Goal: Task Accomplishment & Management: Use online tool/utility

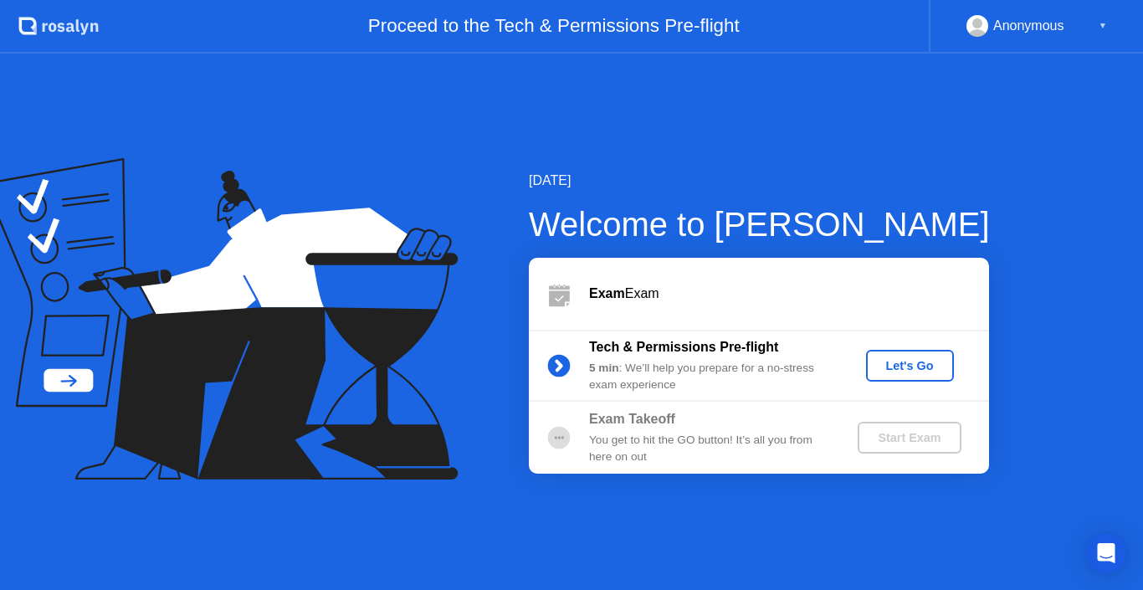
click at [896, 366] on div "Let's Go" at bounding box center [910, 365] width 74 height 13
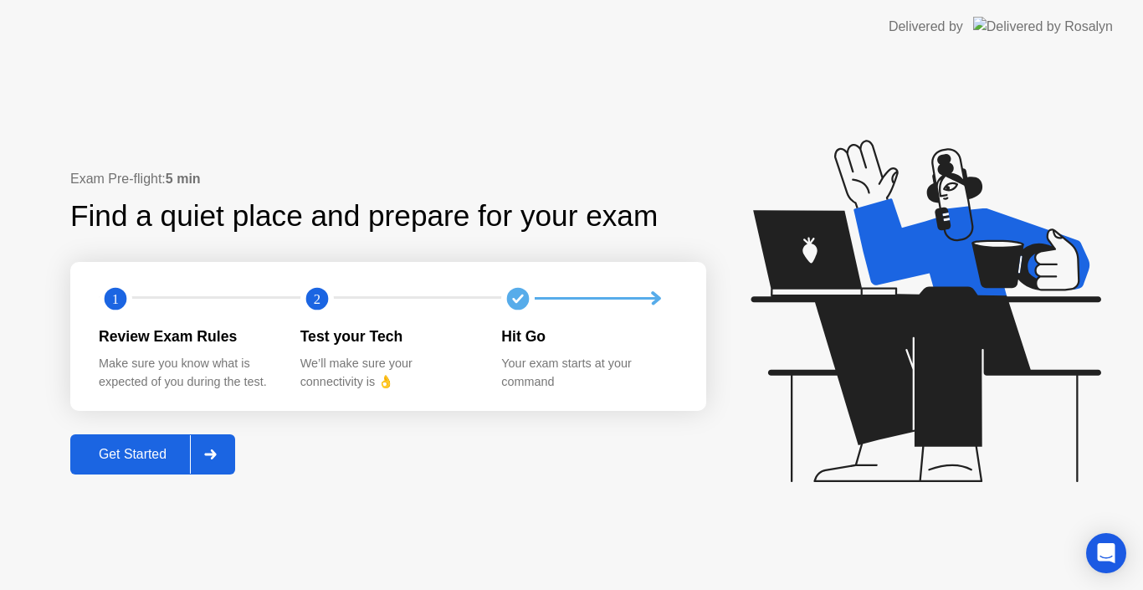
click at [210, 445] on div at bounding box center [210, 454] width 40 height 38
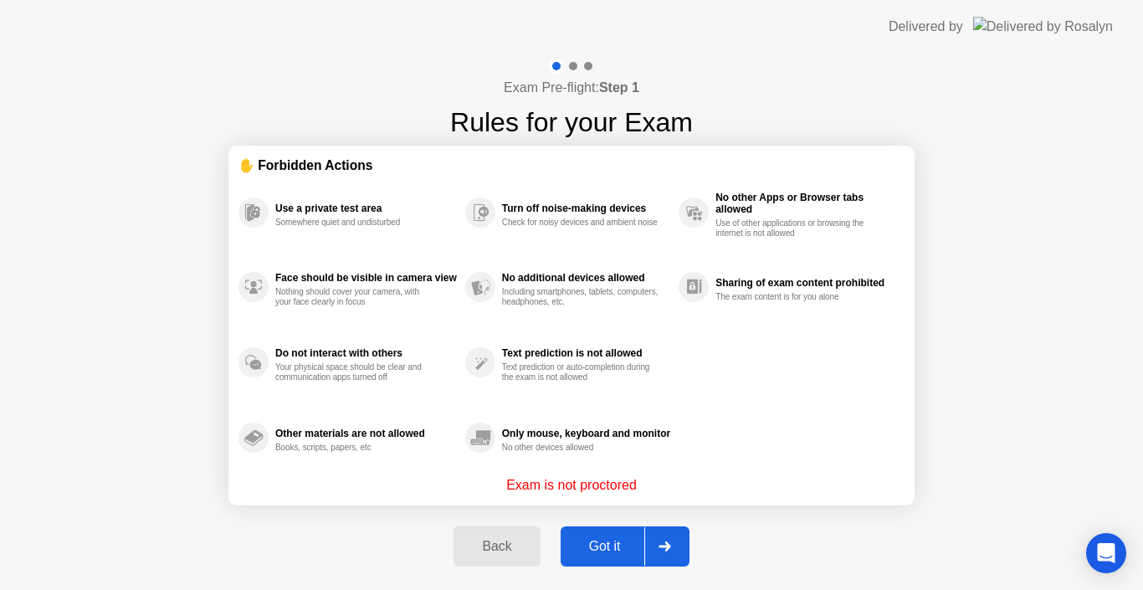
click at [620, 544] on div "Got it" at bounding box center [605, 546] width 79 height 15
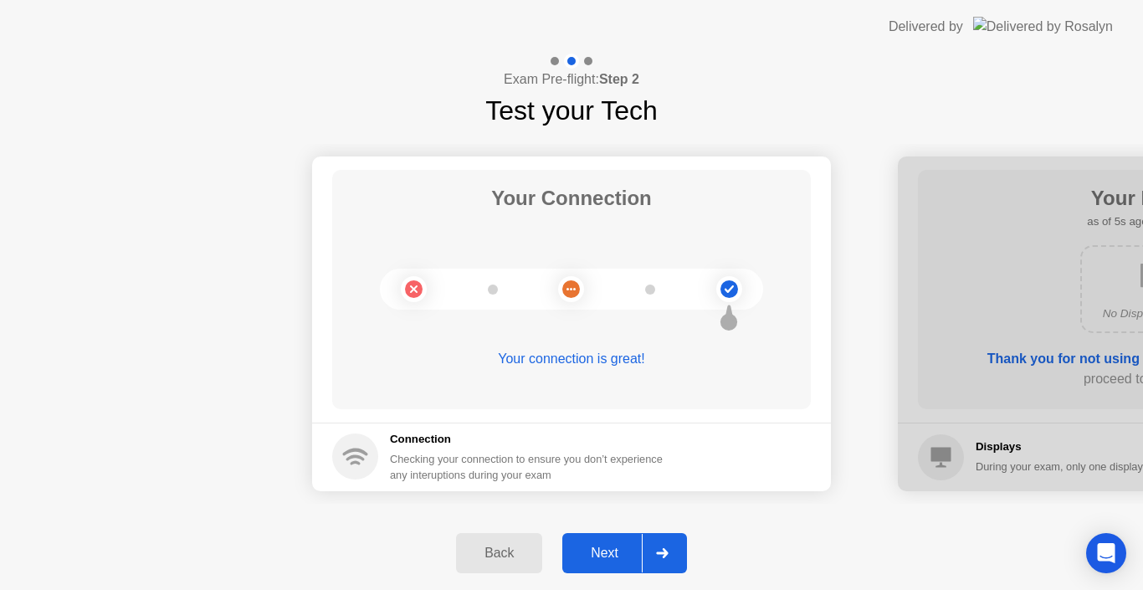
click at [602, 550] on div "Next" at bounding box center [604, 553] width 74 height 15
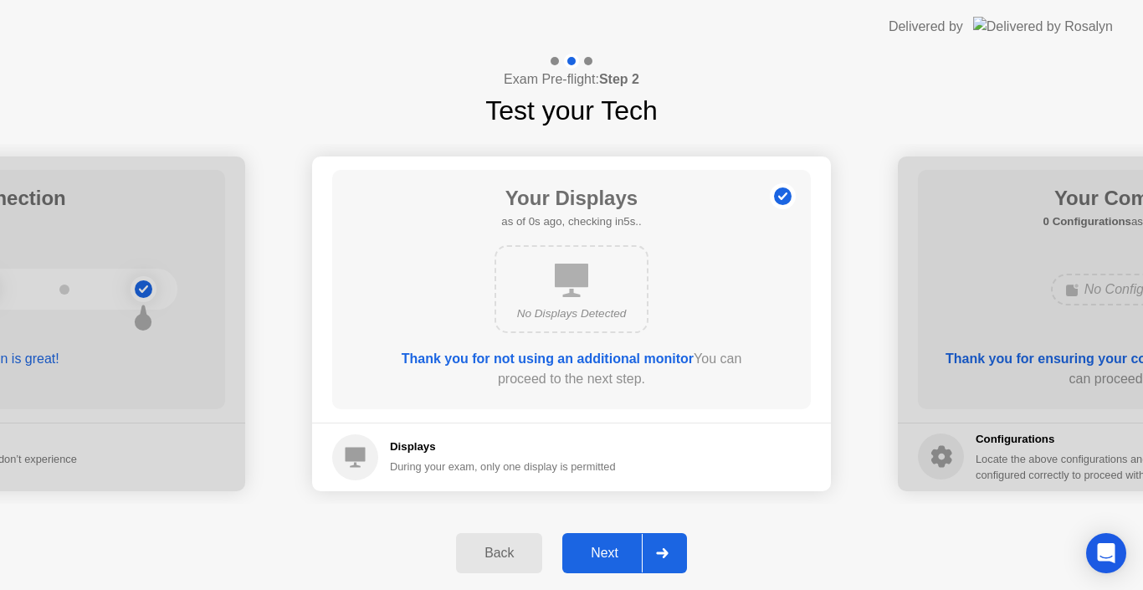
click at [602, 550] on div "Next" at bounding box center [604, 553] width 74 height 15
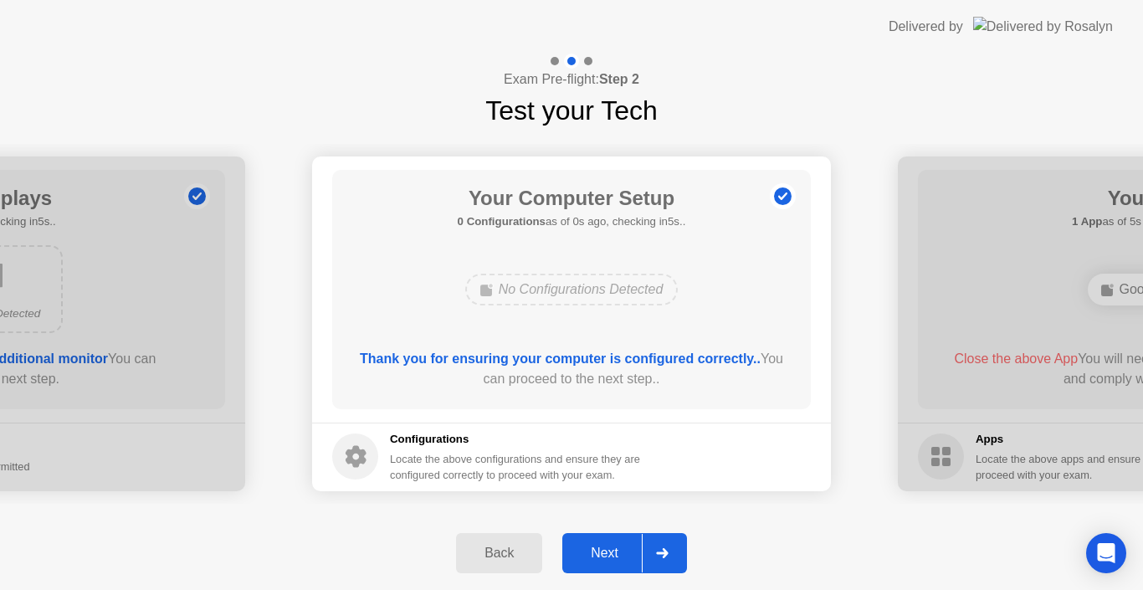
click at [602, 550] on div "Next" at bounding box center [604, 553] width 74 height 15
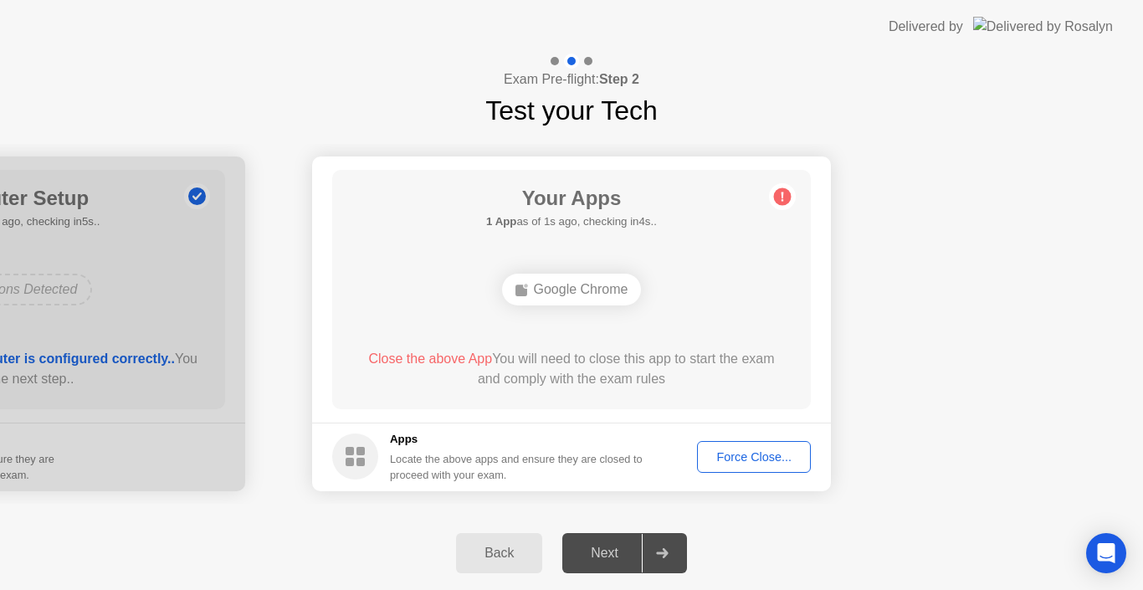
click at [715, 457] on div "Force Close..." at bounding box center [754, 456] width 102 height 13
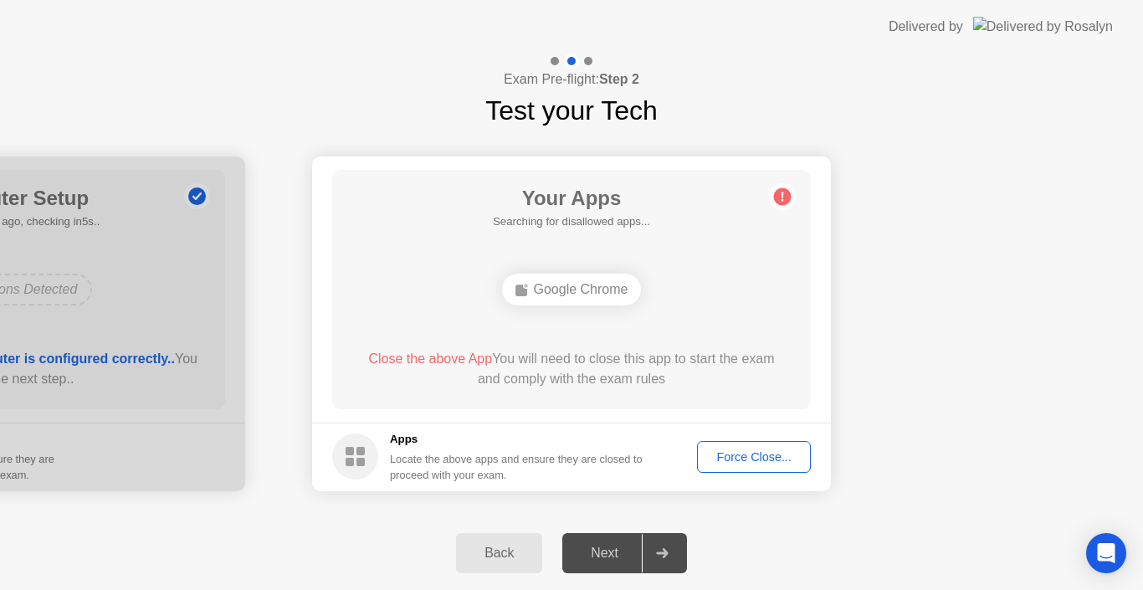
click at [739, 439] on footer "Apps Locate the above apps and ensure they are closed to proceed with your exam…" at bounding box center [571, 457] width 519 height 69
click at [740, 455] on div "Force Close..." at bounding box center [754, 456] width 102 height 13
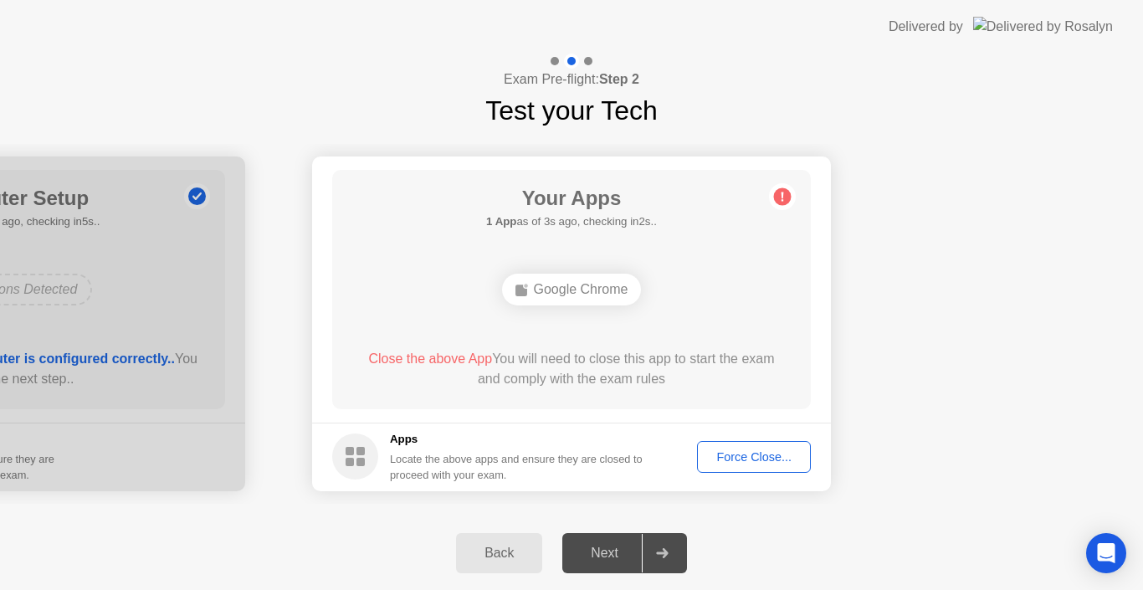
click at [665, 555] on icon at bounding box center [662, 553] width 12 height 10
click at [724, 447] on button "Force Close..." at bounding box center [754, 457] width 114 height 32
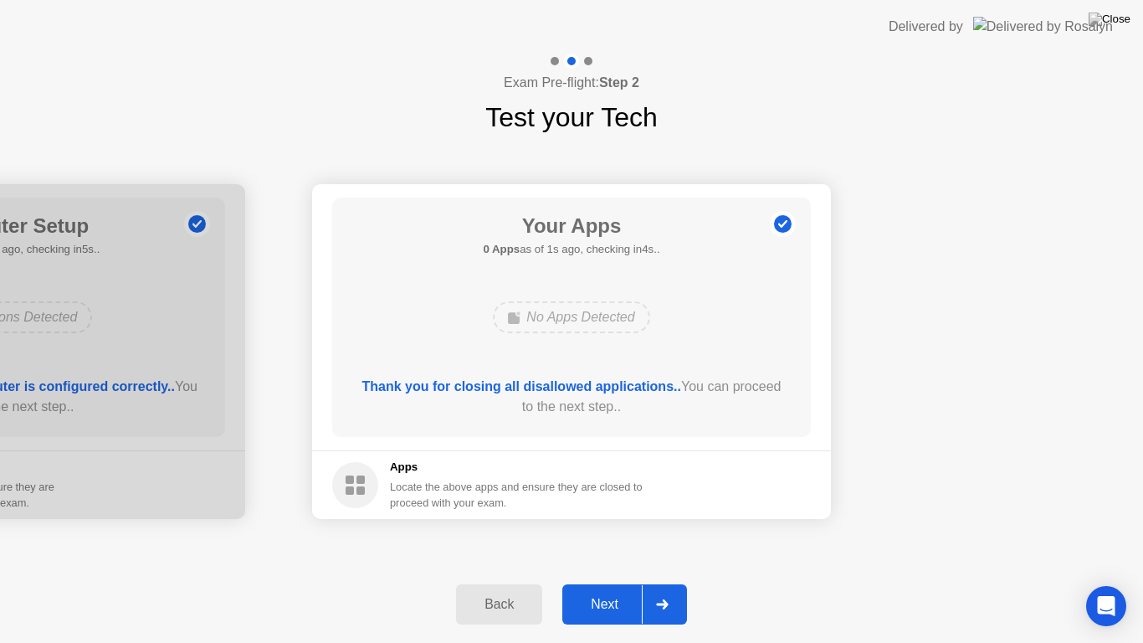
click at [674, 589] on div at bounding box center [662, 604] width 40 height 38
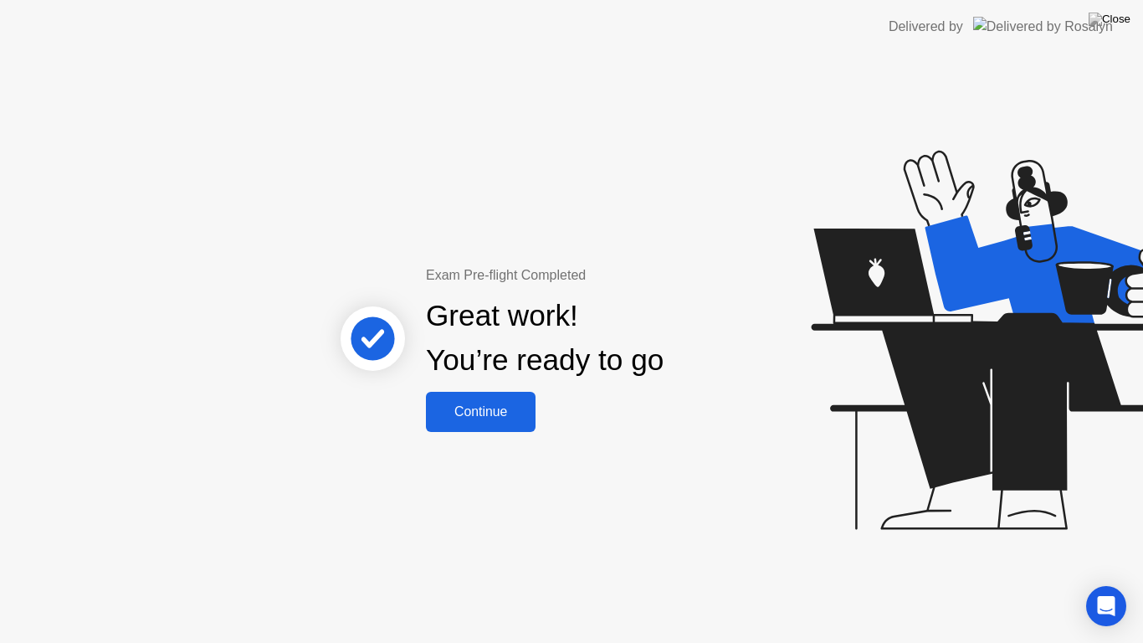
click at [511, 422] on button "Continue" at bounding box center [481, 412] width 110 height 40
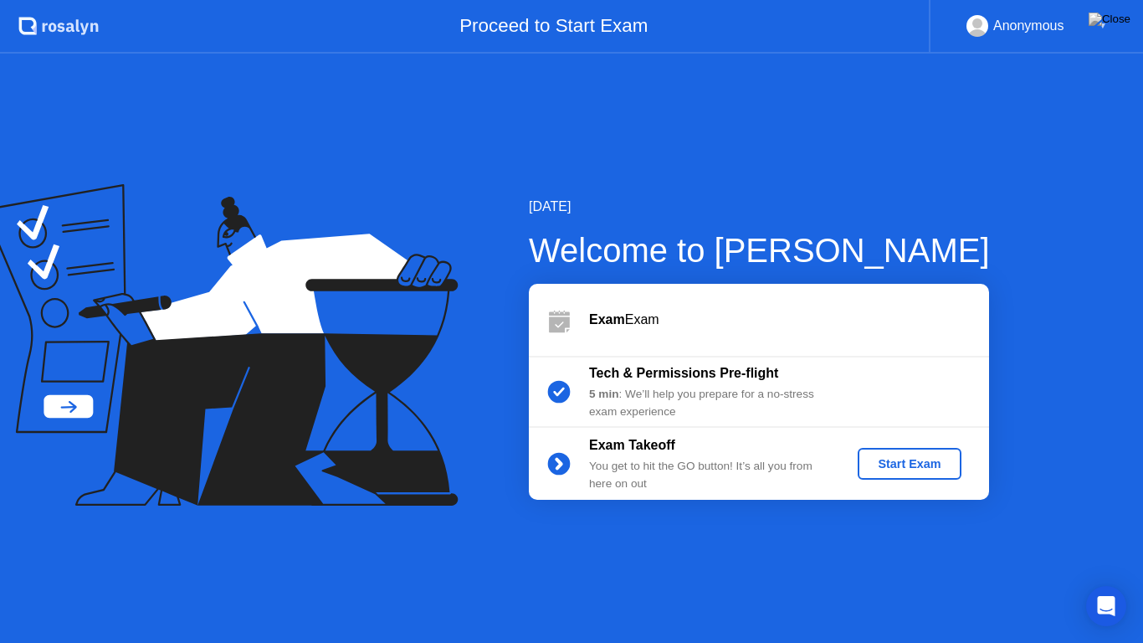
click at [910, 466] on div "Start Exam" at bounding box center [909, 463] width 90 height 13
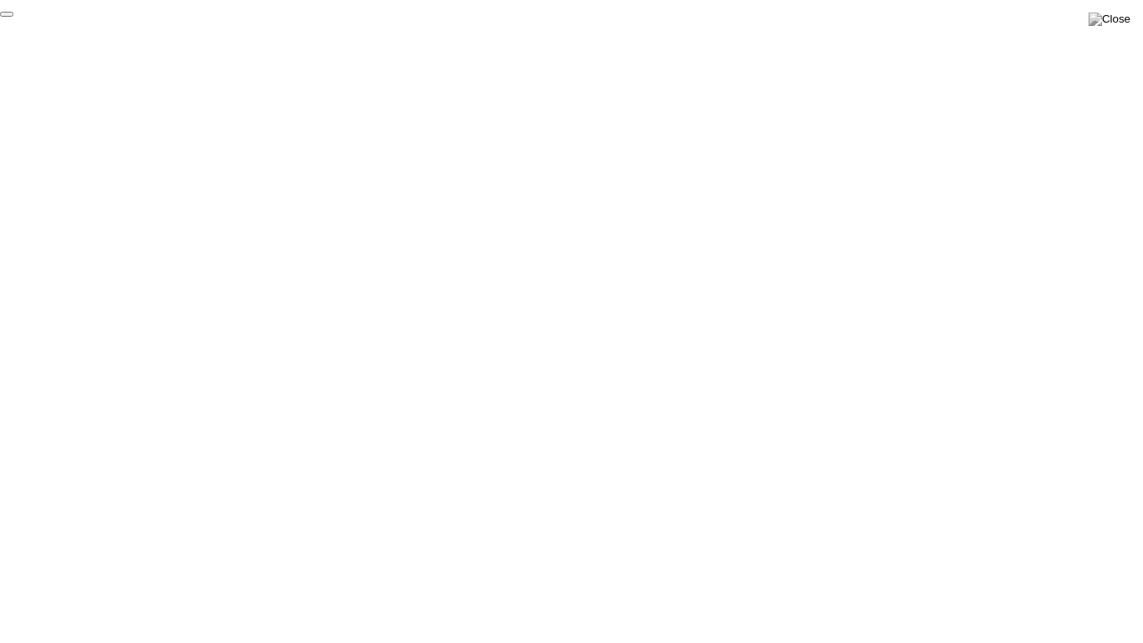
click div "End Proctoring Session"
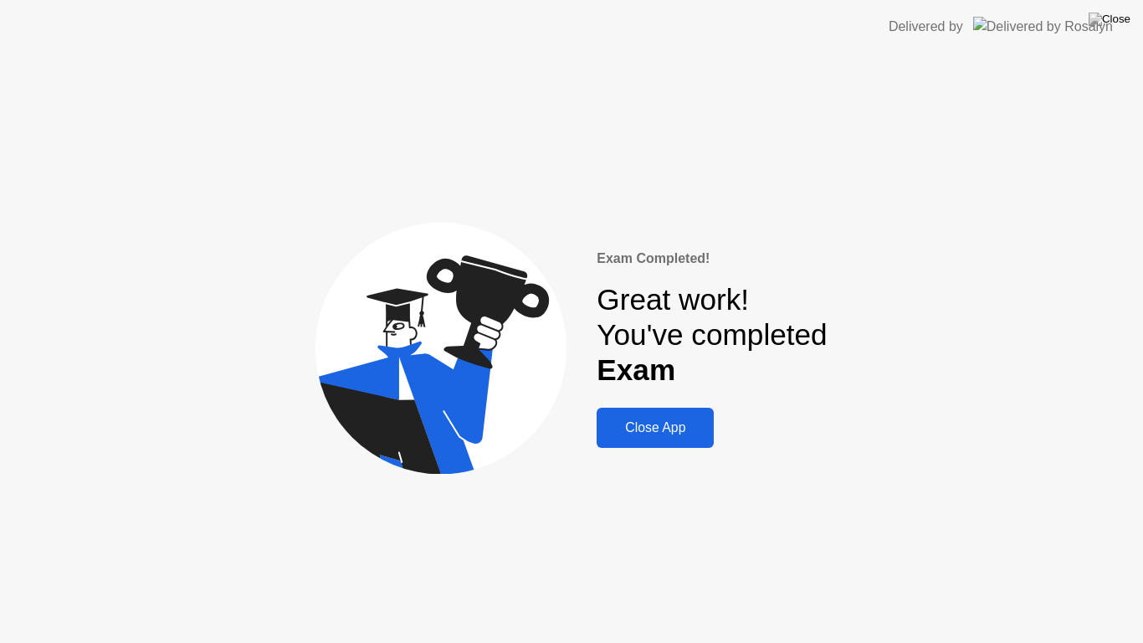
click at [660, 435] on div "Close App" at bounding box center [655, 427] width 107 height 15
